Goal: Information Seeking & Learning: Find specific fact

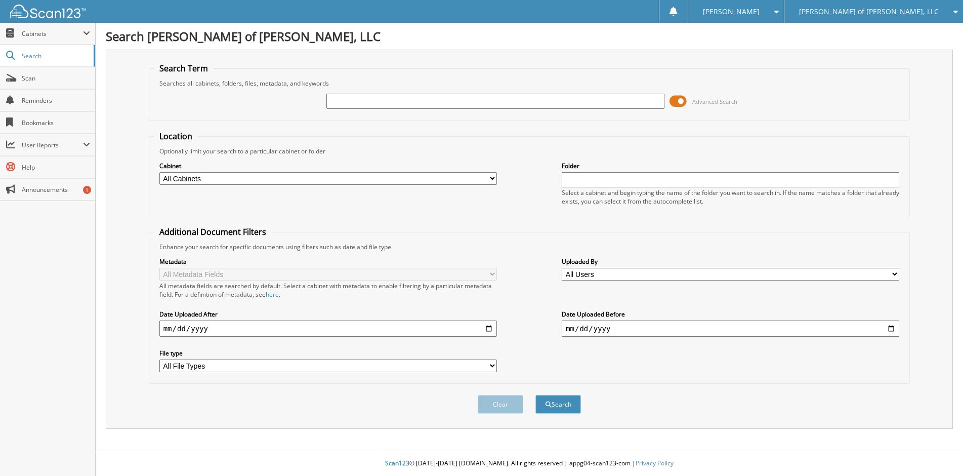
click at [39, 121] on span "Bookmarks" at bounding box center [56, 122] width 68 height 9
click at [370, 101] on input "text" at bounding box center [495, 101] width 338 height 15
type input "f"
type input "FG251409B"
click at [566, 404] on button "Search" at bounding box center [558, 404] width 46 height 19
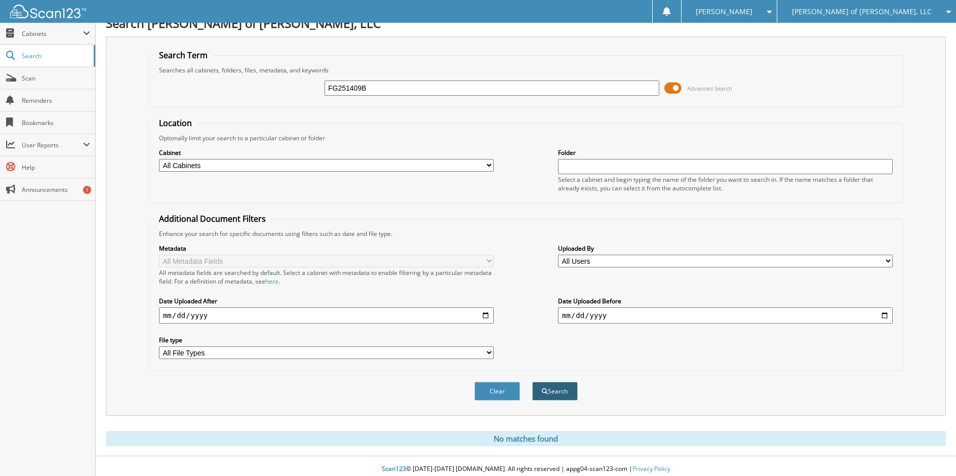
scroll to position [19, 0]
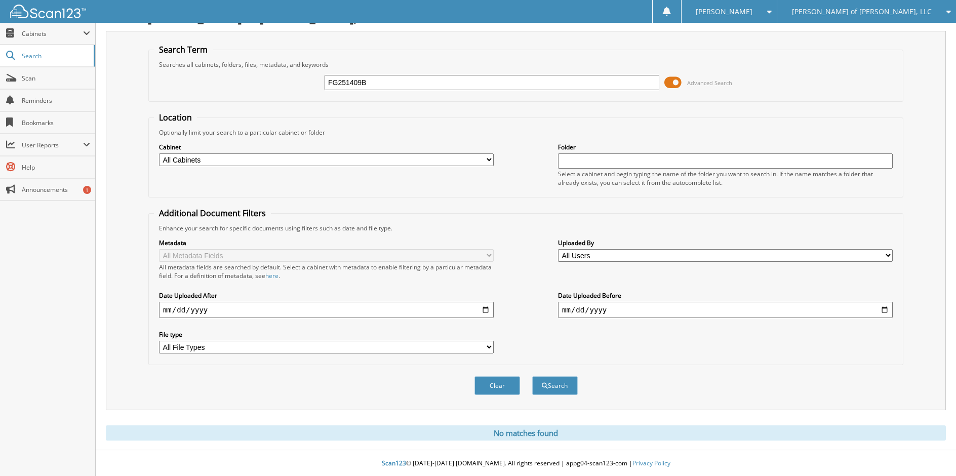
click at [333, 80] on input "FG251409B" at bounding box center [491, 82] width 335 height 15
type input "G251409B"
click at [532, 376] on button "Search" at bounding box center [555, 385] width 46 height 19
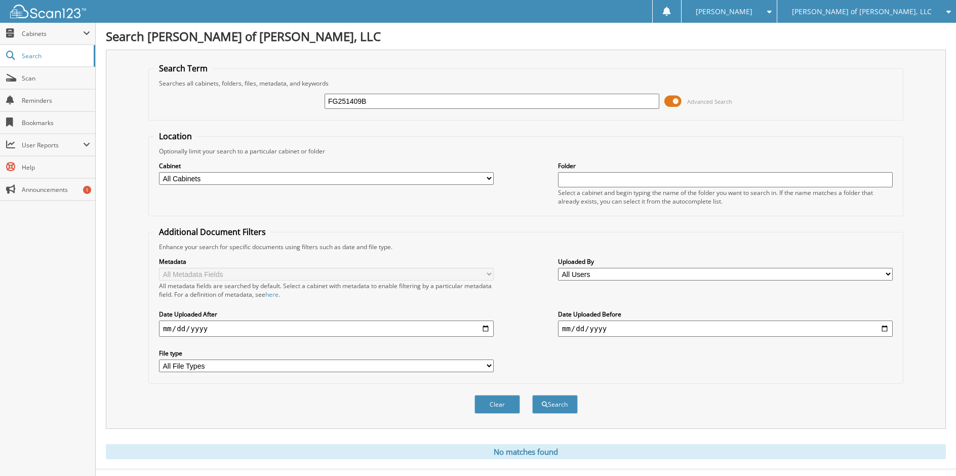
type input "FG251409B"
